Goal: Information Seeking & Learning: Check status

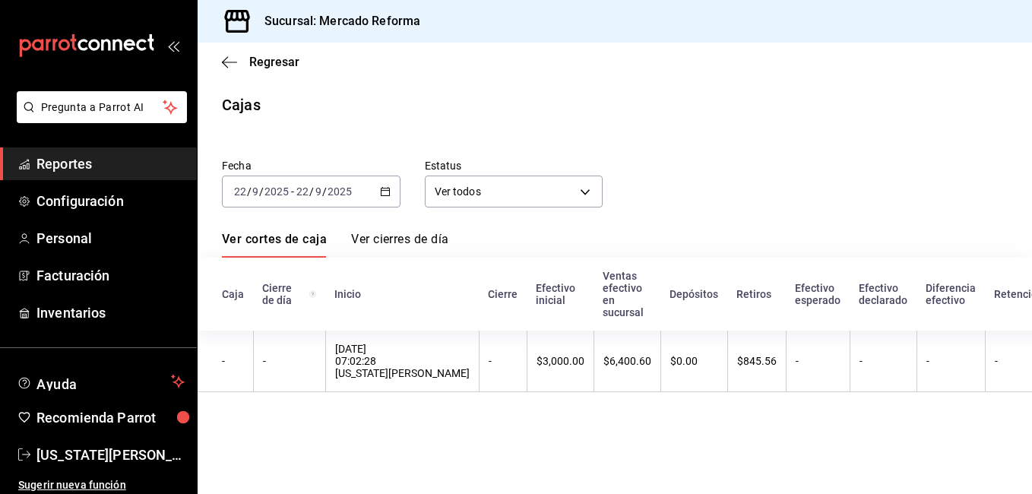
click at [49, 163] on span "Reportes" at bounding box center [110, 164] width 148 height 21
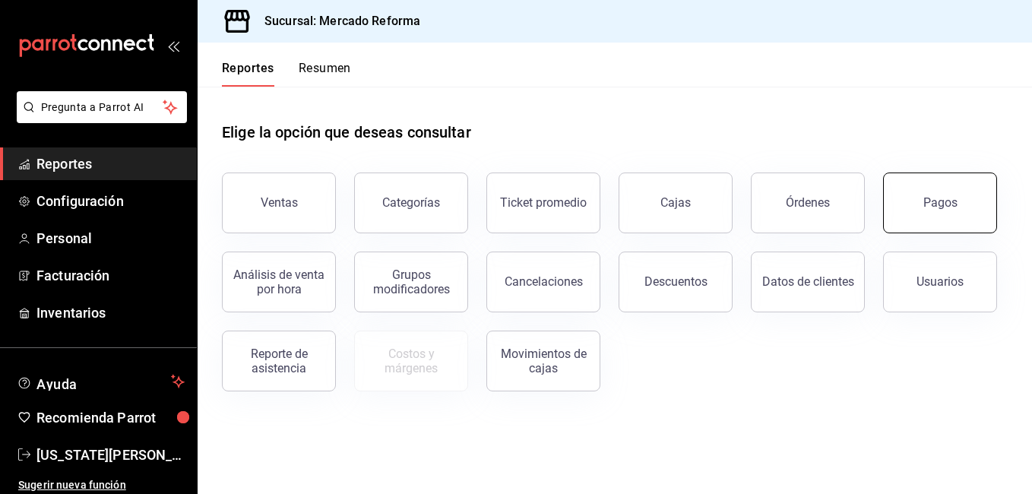
click at [938, 207] on div "Pagos" at bounding box center [940, 202] width 34 height 14
